Goal: Navigation & Orientation: Find specific page/section

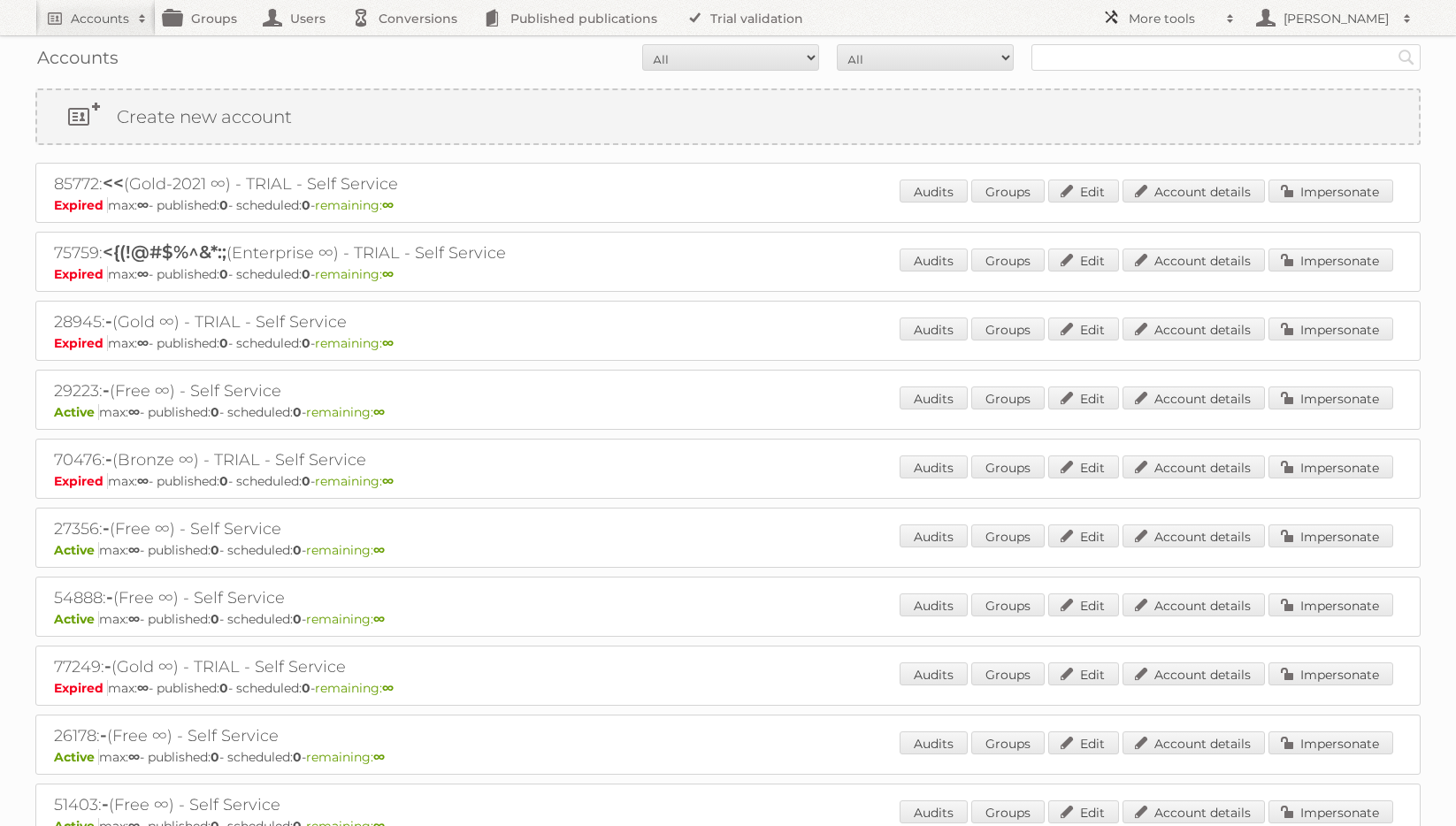
click at [1159, 22] on h2 "More tools" at bounding box center [1173, 19] width 88 height 18
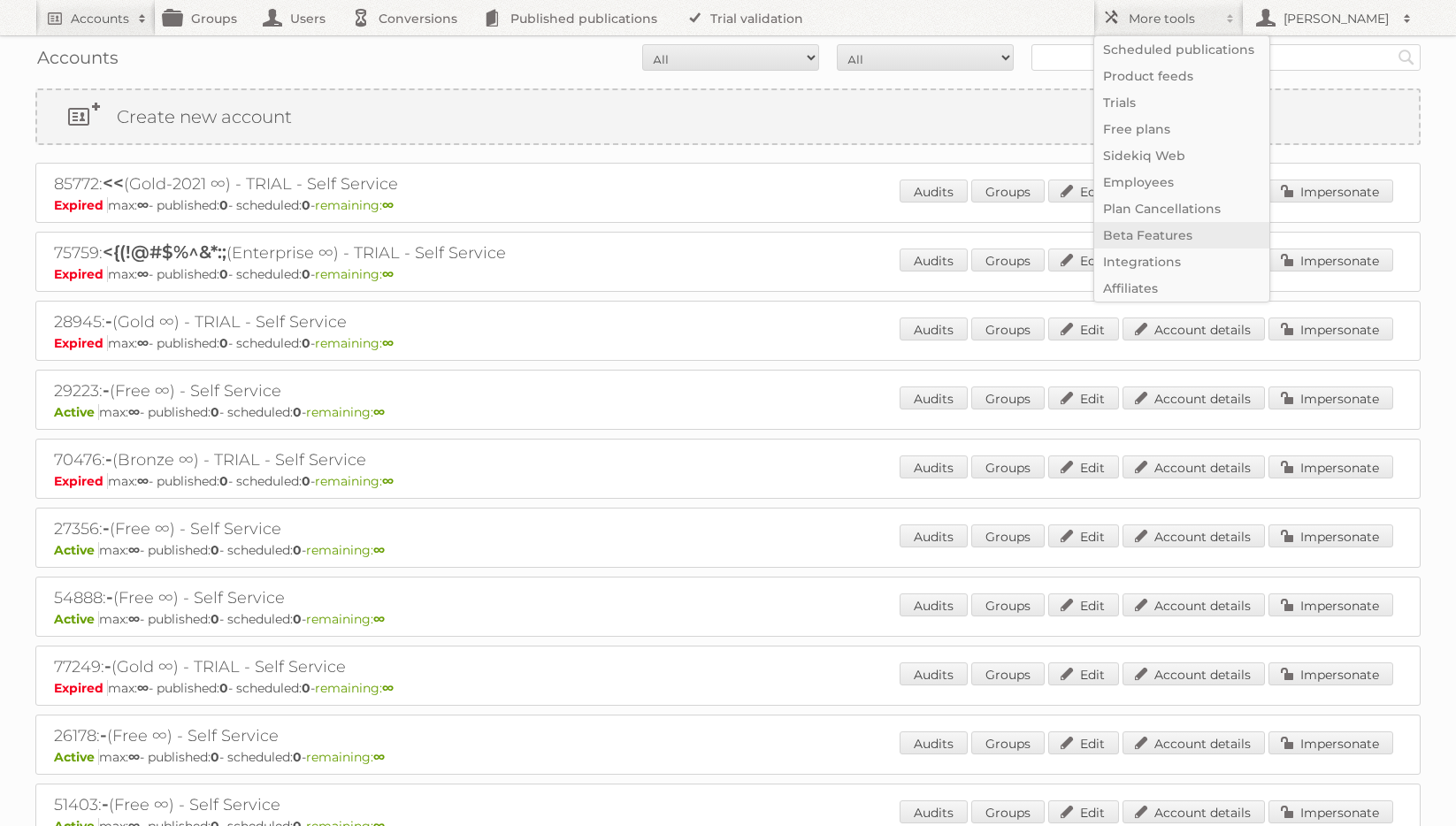
click at [1142, 237] on link "Beta Features" at bounding box center [1182, 235] width 175 height 27
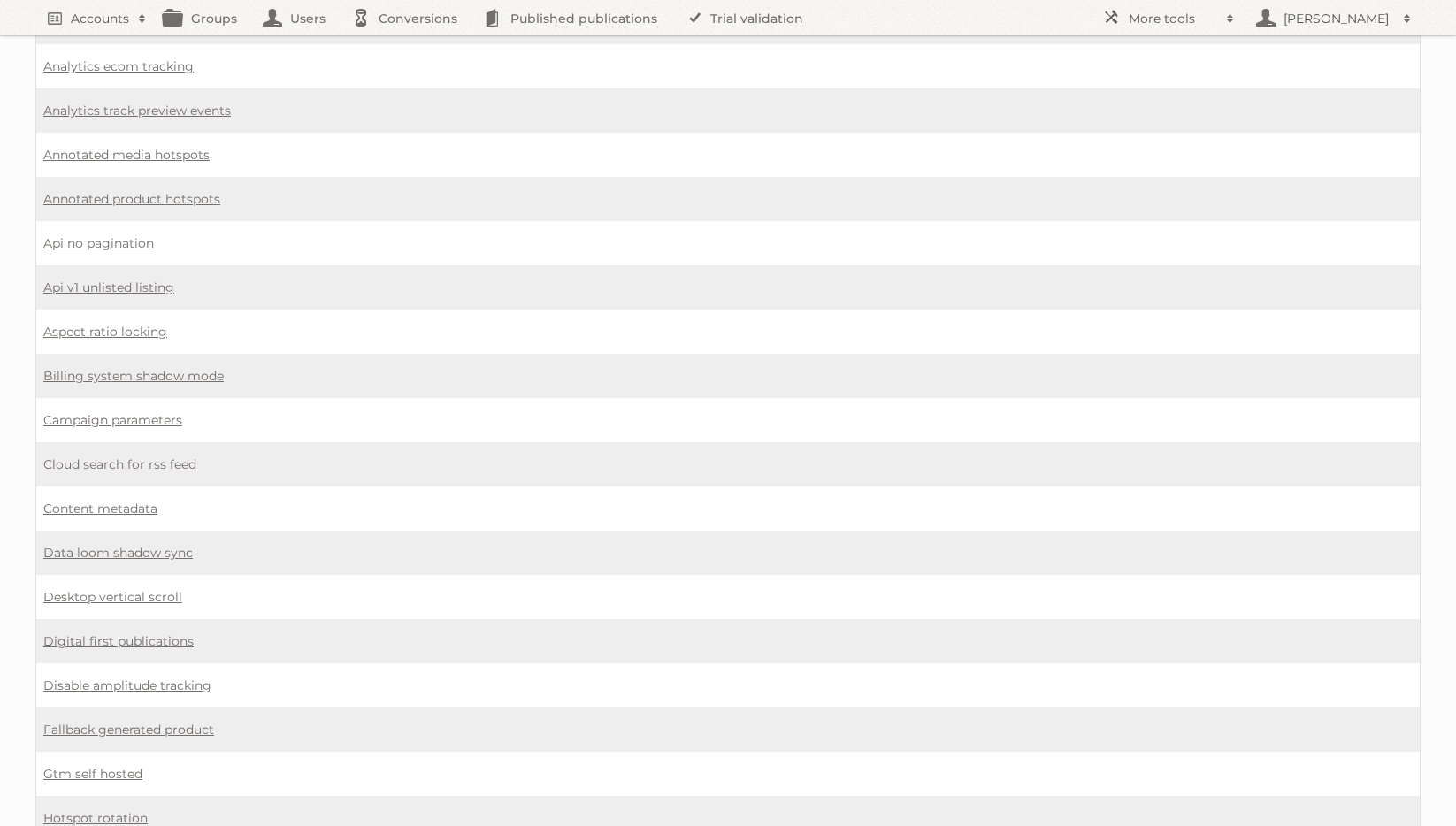
scroll to position [186, 0]
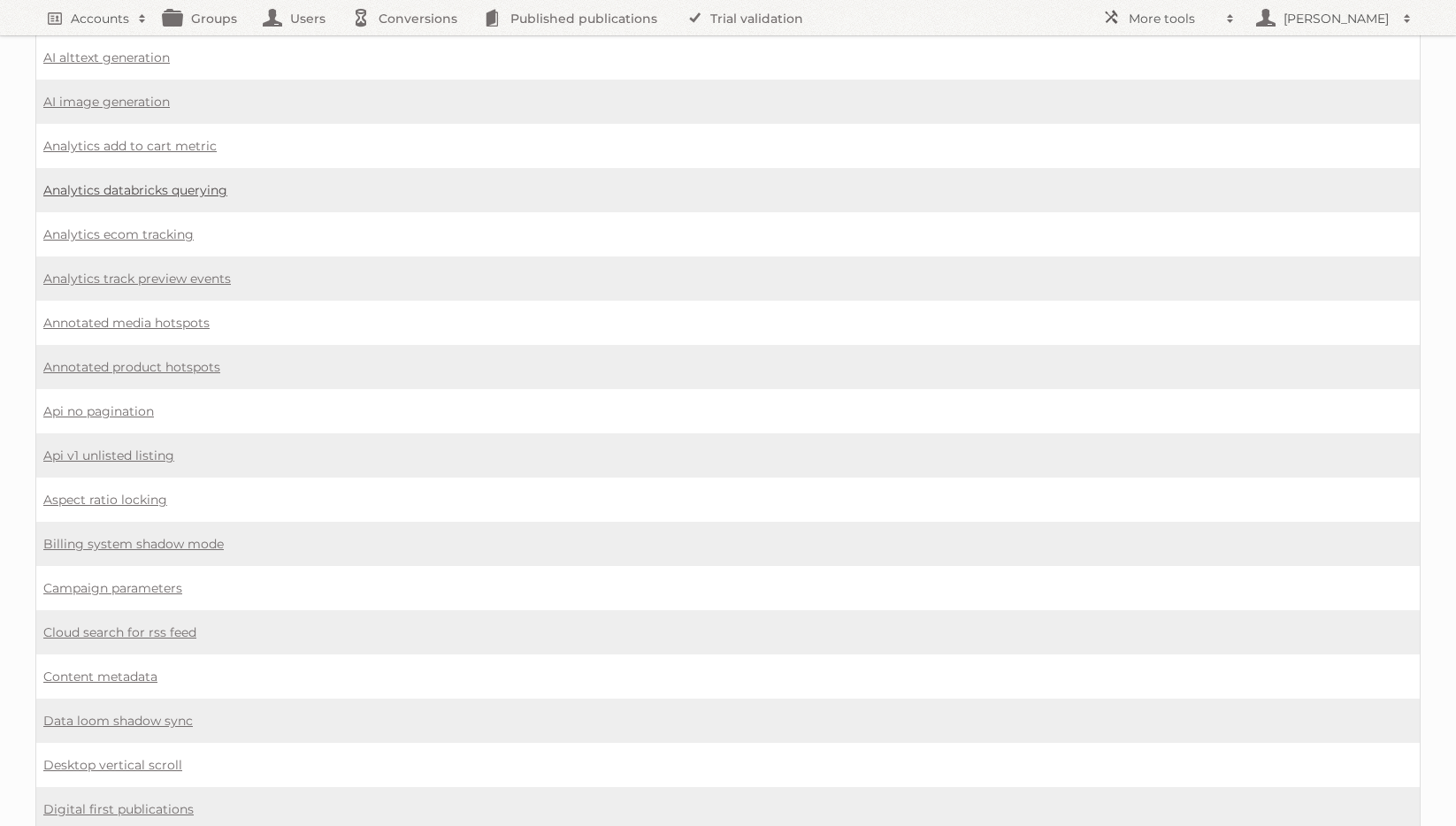
click at [211, 195] on link "Analytics databricks querying" at bounding box center [136, 190] width 184 height 16
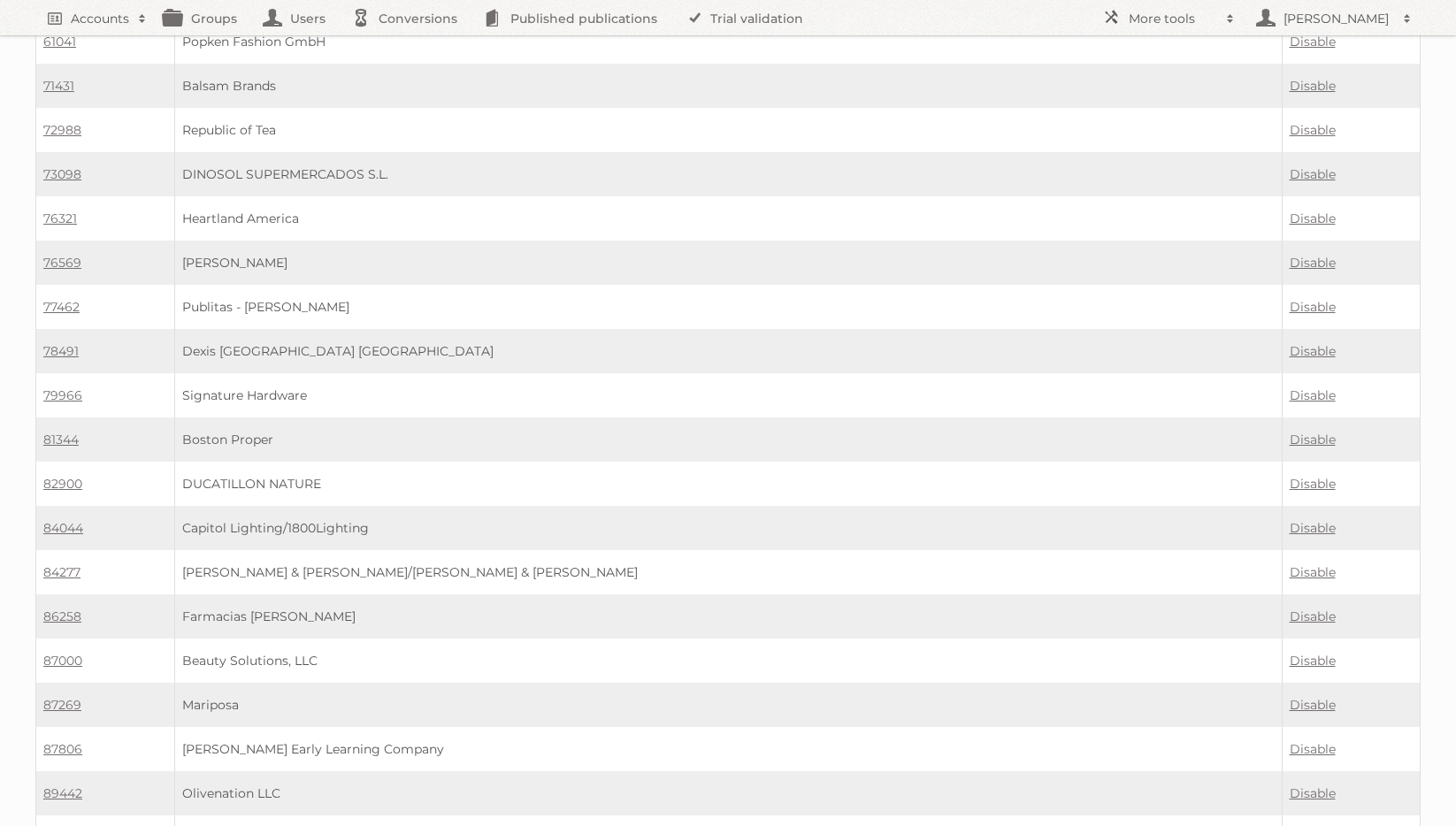
scroll to position [12, 0]
